Goal: Information Seeking & Learning: Compare options

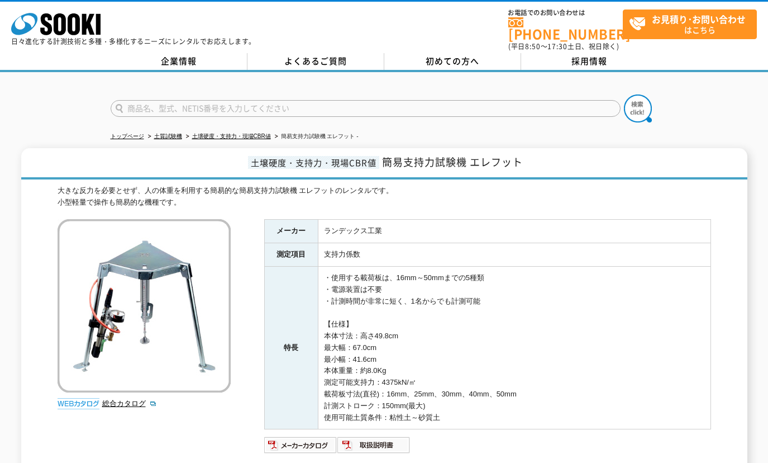
click at [276, 100] on input "text" at bounding box center [366, 108] width 510 height 17
paste input "水位"
type input "水位"
click at [650, 102] on img at bounding box center [638, 108] width 28 height 28
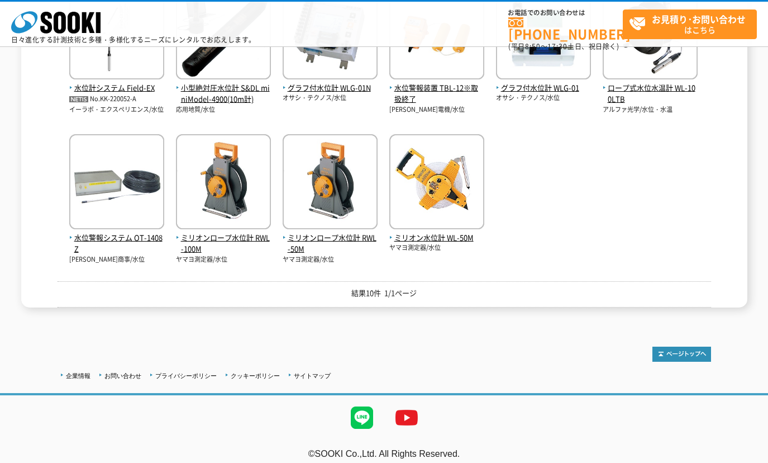
scroll to position [177, 0]
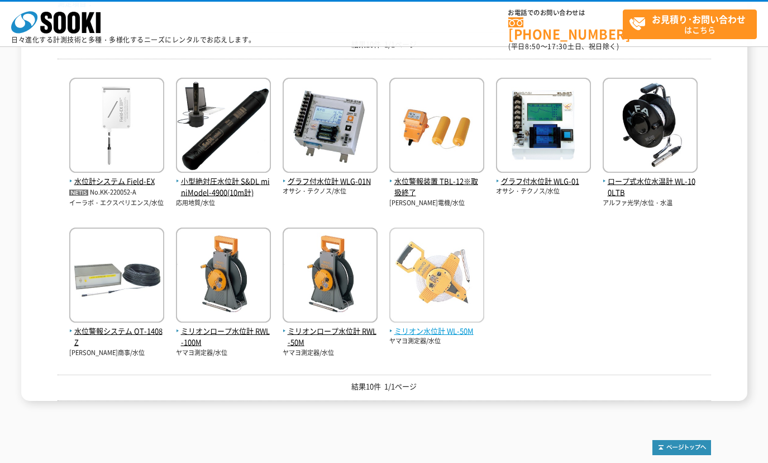
click at [426, 270] on img at bounding box center [436, 276] width 95 height 98
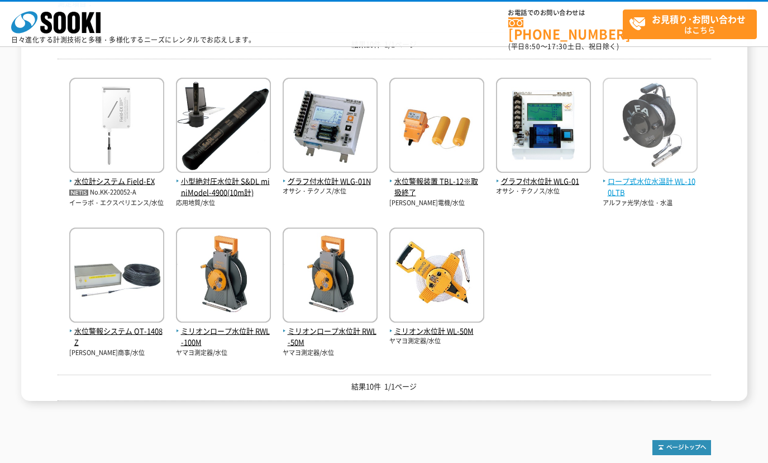
click at [655, 139] on img at bounding box center [650, 127] width 95 height 98
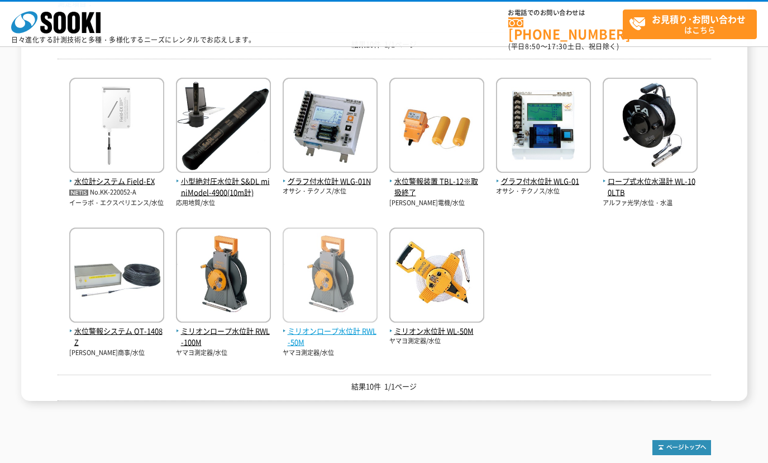
click at [306, 294] on img at bounding box center [330, 276] width 95 height 98
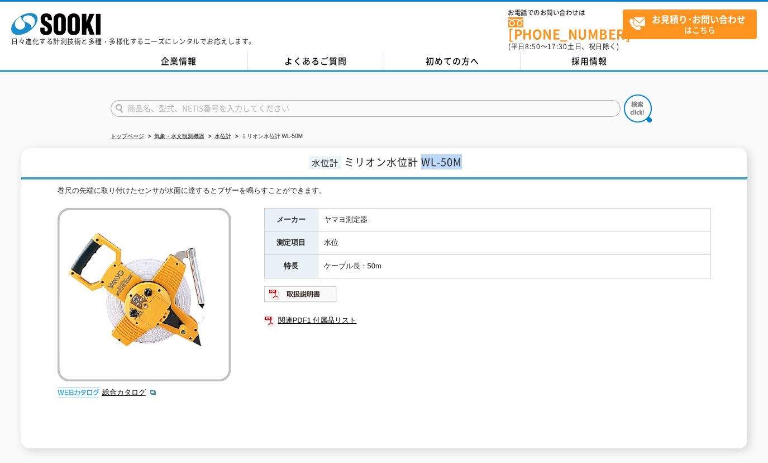
drag, startPoint x: 422, startPoint y: 151, endPoint x: 463, endPoint y: 154, distance: 41.4
click at [463, 154] on h1 "水位計 ミリオン水位計 WL-50M" at bounding box center [384, 163] width 726 height 31
copy span "WL-50M"
drag, startPoint x: 302, startPoint y: 309, endPoint x: 313, endPoint y: 283, distance: 28.0
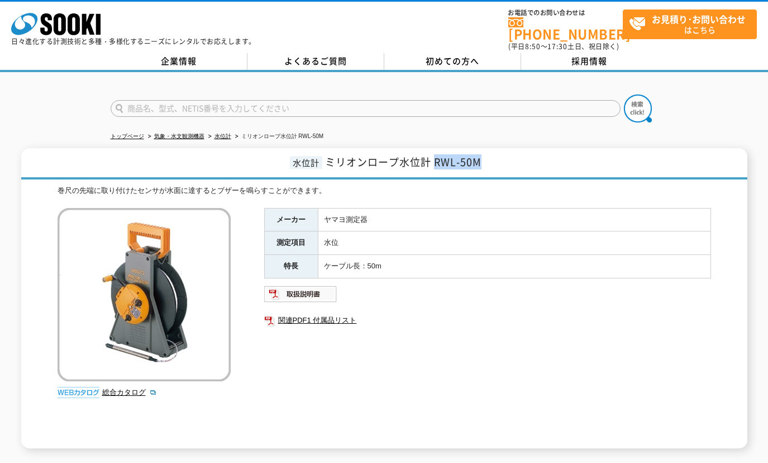
drag, startPoint x: 435, startPoint y: 155, endPoint x: 482, endPoint y: 152, distance: 47.6
click at [482, 152] on h1 "水位計 ミリオンロープ水位計 RWL-50M" at bounding box center [384, 163] width 726 height 31
copy span "RWL-50M"
